Goal: Navigation & Orientation: Go to known website

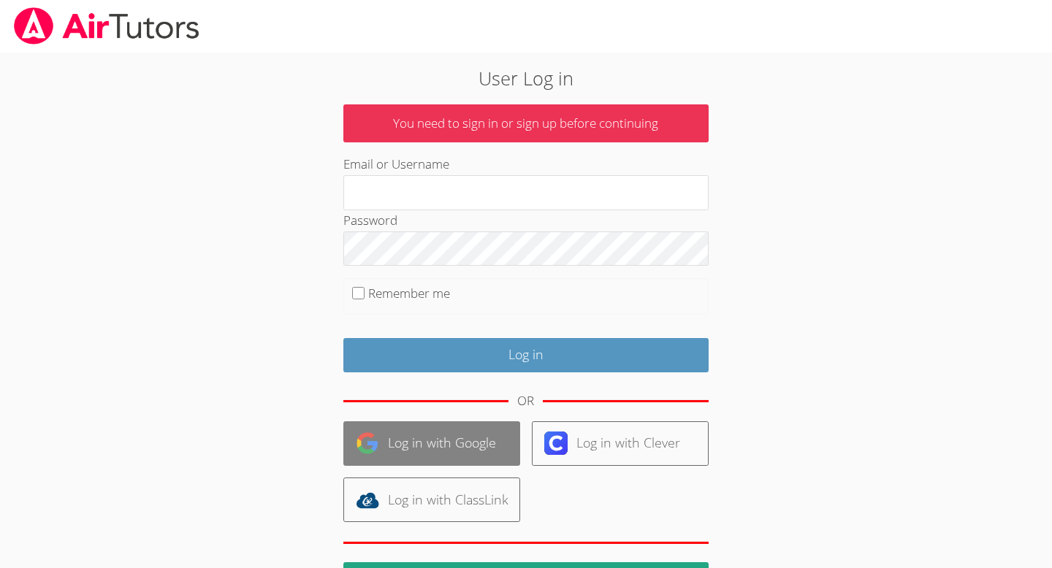
click at [409, 435] on link "Log in with Google" at bounding box center [431, 443] width 177 height 45
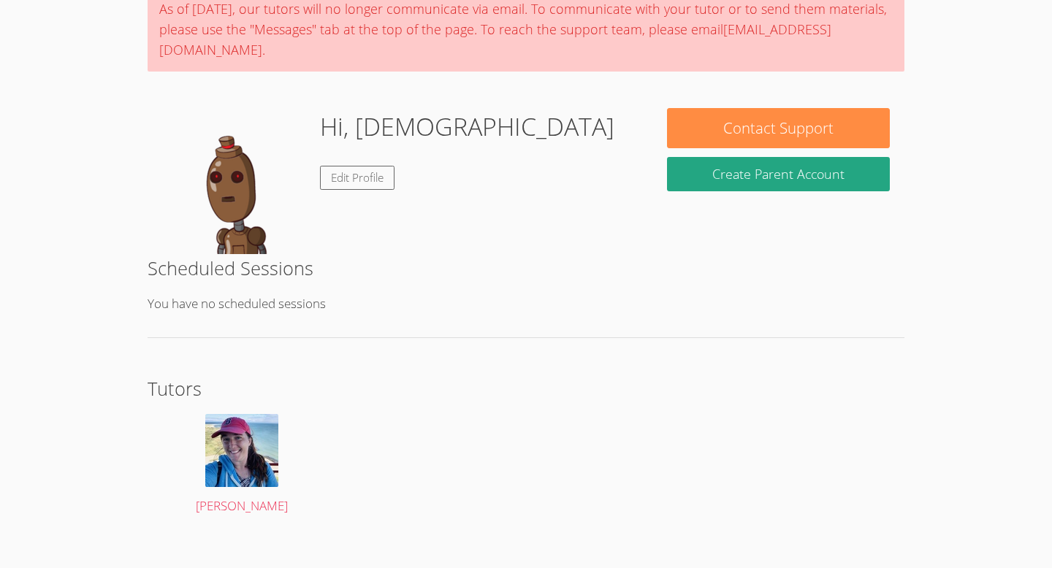
scroll to position [127, 0]
